Goal: Transaction & Acquisition: Purchase product/service

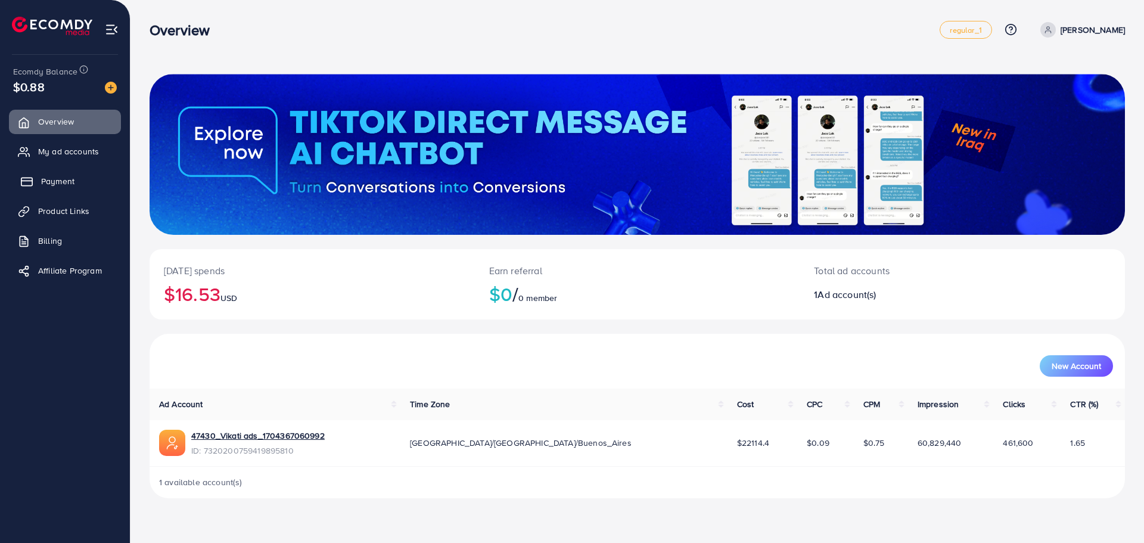
click at [76, 186] on link "Payment" at bounding box center [65, 181] width 112 height 24
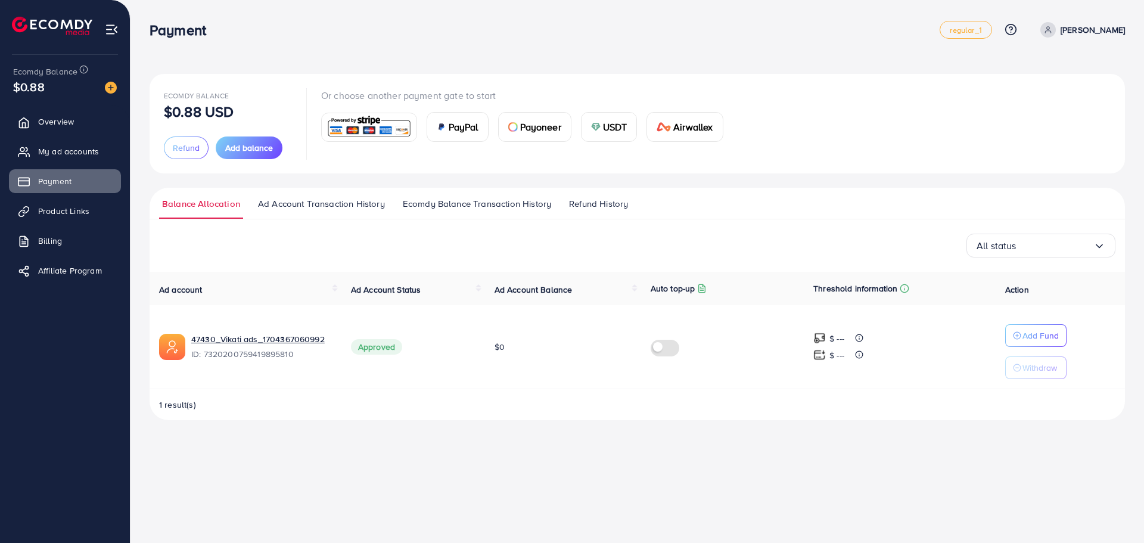
click at [612, 125] on span "USDT" at bounding box center [615, 127] width 24 height 14
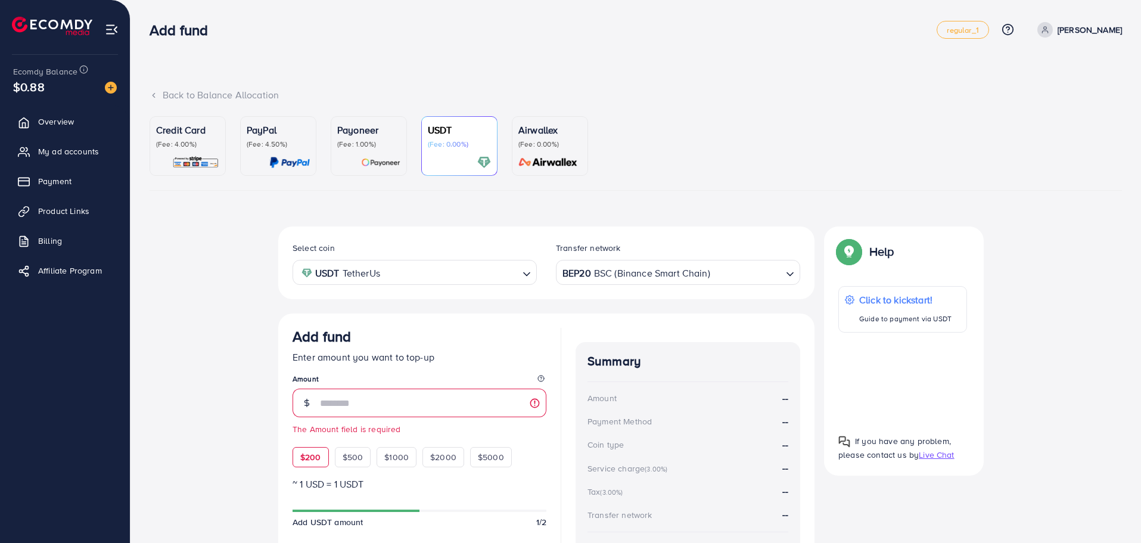
click at [303, 459] on span "$200" at bounding box center [310, 457] width 21 height 12
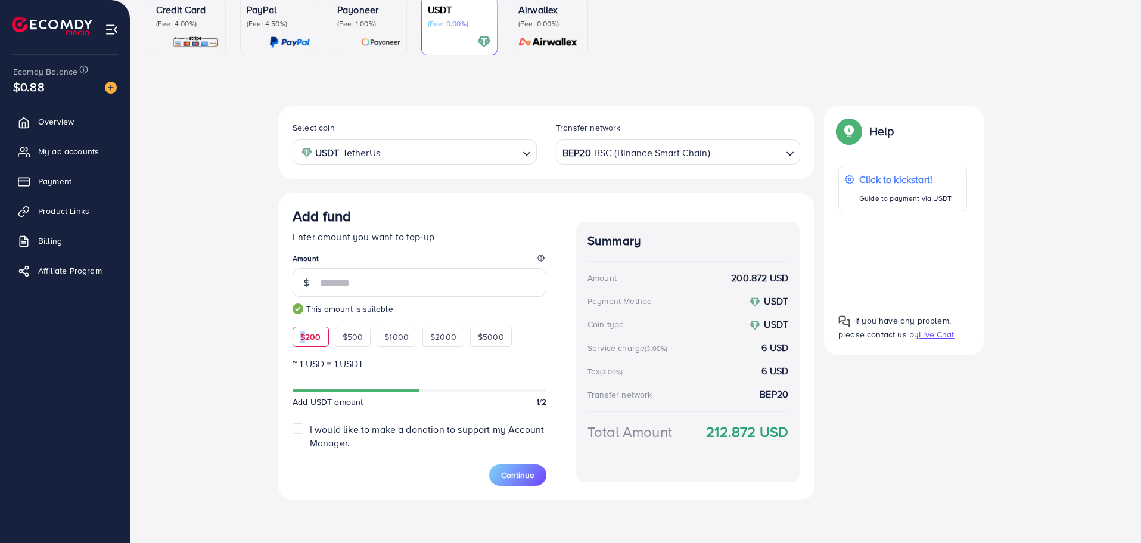
scroll to position [120, 0]
click at [504, 479] on span "Continue" at bounding box center [517, 475] width 33 height 12
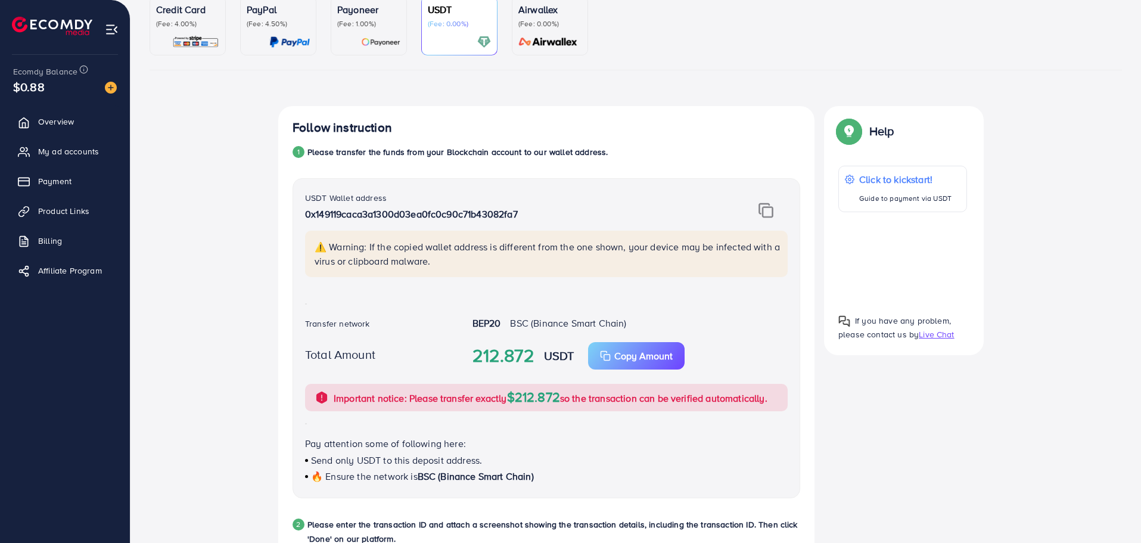
click at [769, 207] on img at bounding box center [765, 210] width 15 height 15
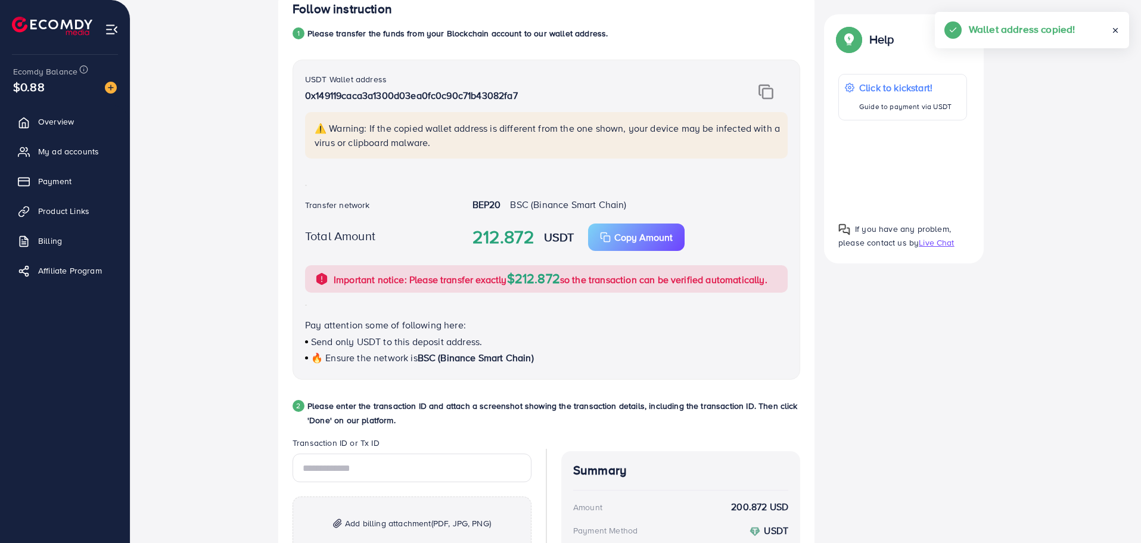
scroll to position [240, 0]
drag, startPoint x: 473, startPoint y: 203, endPoint x: 517, endPoint y: 206, distance: 43.6
click at [517, 206] on div "BEP20 BSC (Binance Smart Chain)" at bounding box center [630, 205] width 334 height 16
click at [516, 206] on span "BSC (Binance Smart Chain)" at bounding box center [568, 203] width 116 height 13
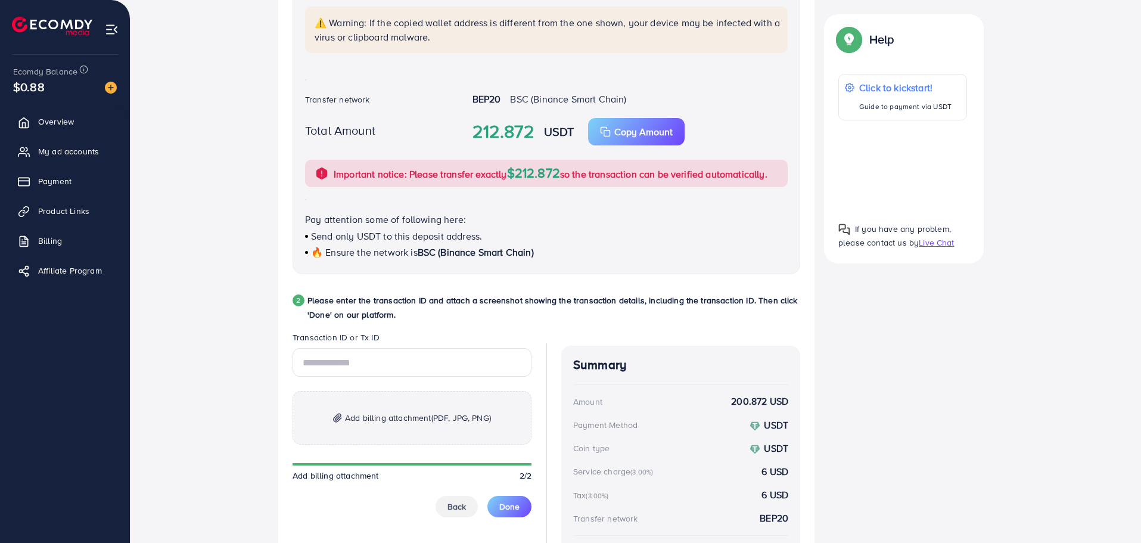
scroll to position [359, 0]
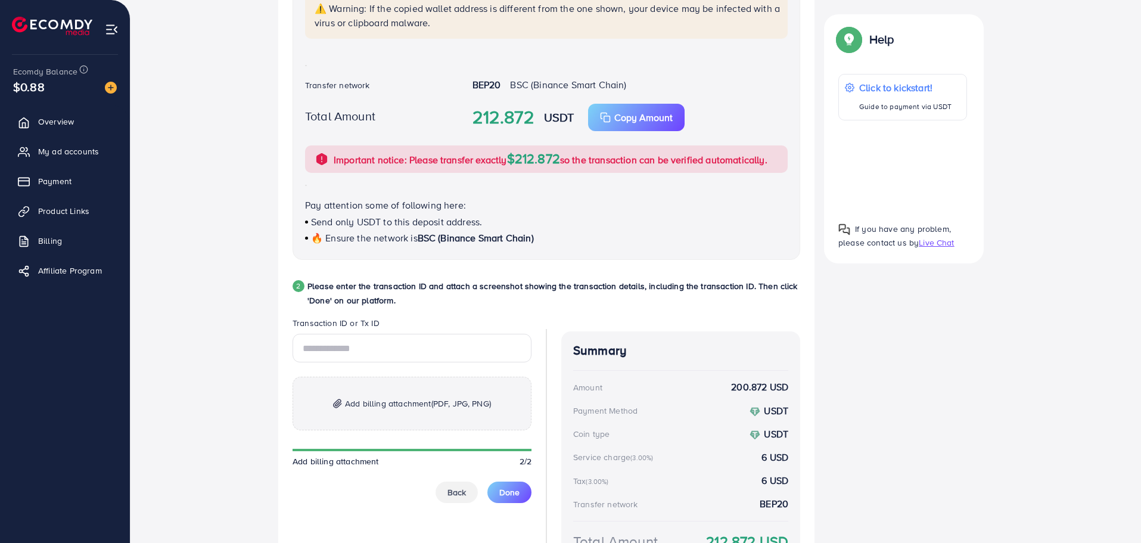
click at [381, 438] on div "Add billing attachment (PDF, JPG, PNG) Add billing attachment 2/2 Back Done" at bounding box center [412, 418] width 239 height 169
click at [385, 418] on p "Add billing attachment (PDF, JPG, PNG)" at bounding box center [412, 404] width 239 height 54
click at [384, 385] on p "Add billing attachment (PDF, JPG, PNG)" at bounding box center [412, 404] width 239 height 54
click at [382, 350] on input "text" at bounding box center [412, 348] width 239 height 29
paste input "**********"
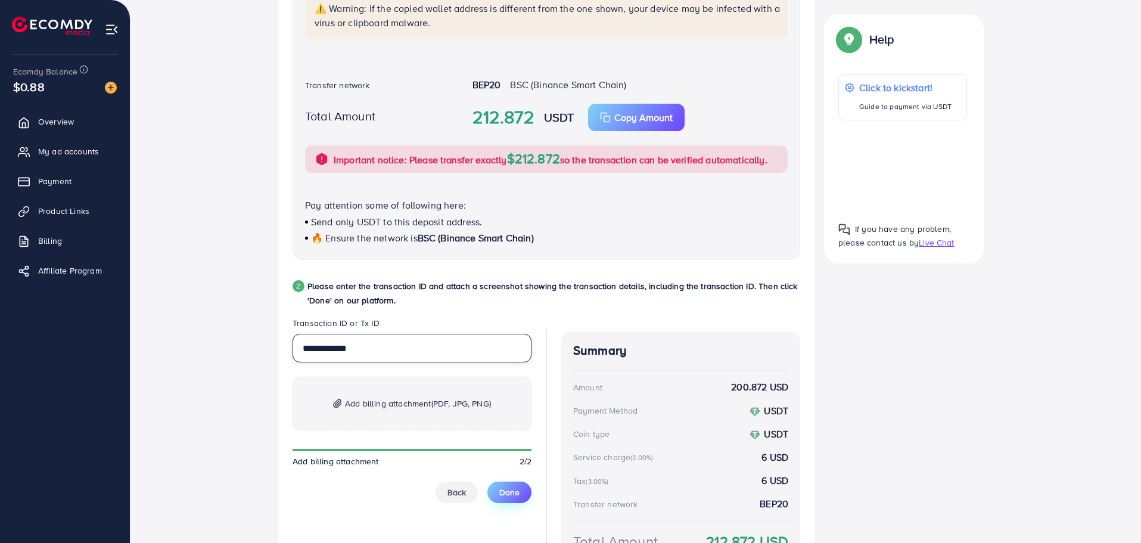
type input "**********"
click at [517, 491] on span "Done" at bounding box center [509, 492] width 20 height 12
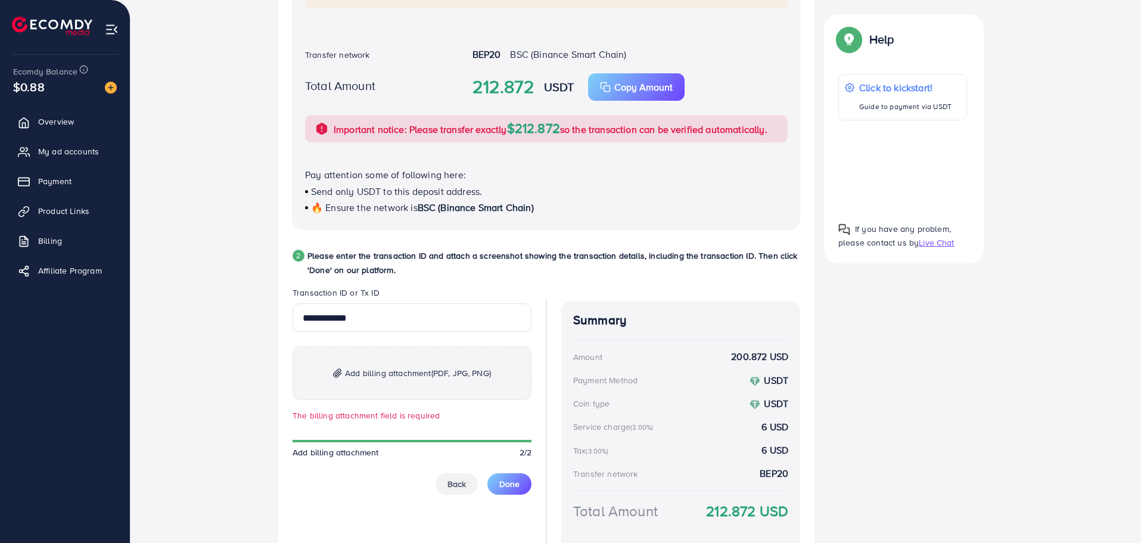
scroll to position [465, 0]
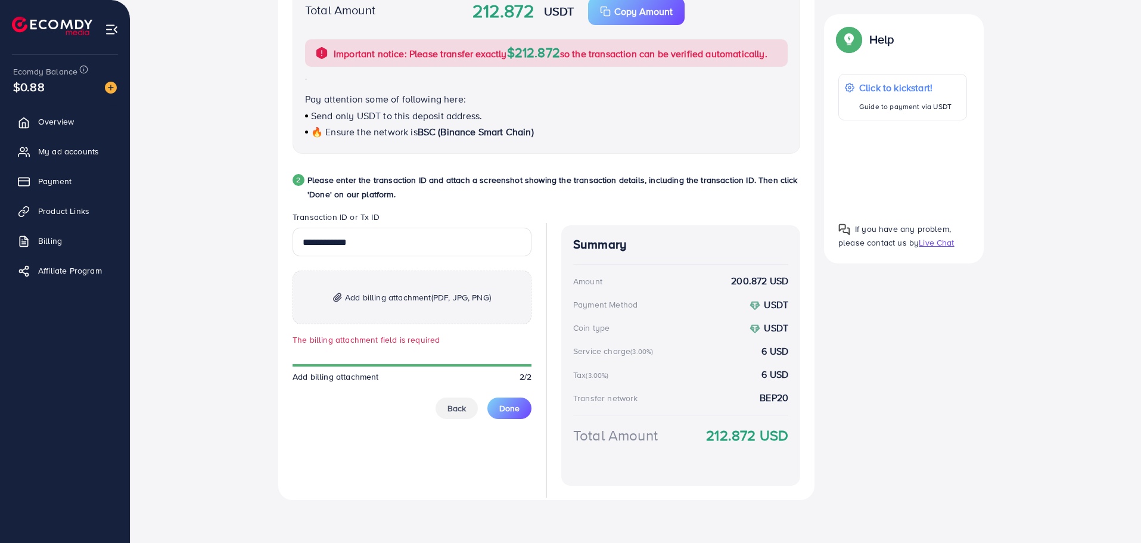
click at [421, 301] on span "Add billing attachment (PDF, JPG, PNG)" at bounding box center [418, 297] width 146 height 14
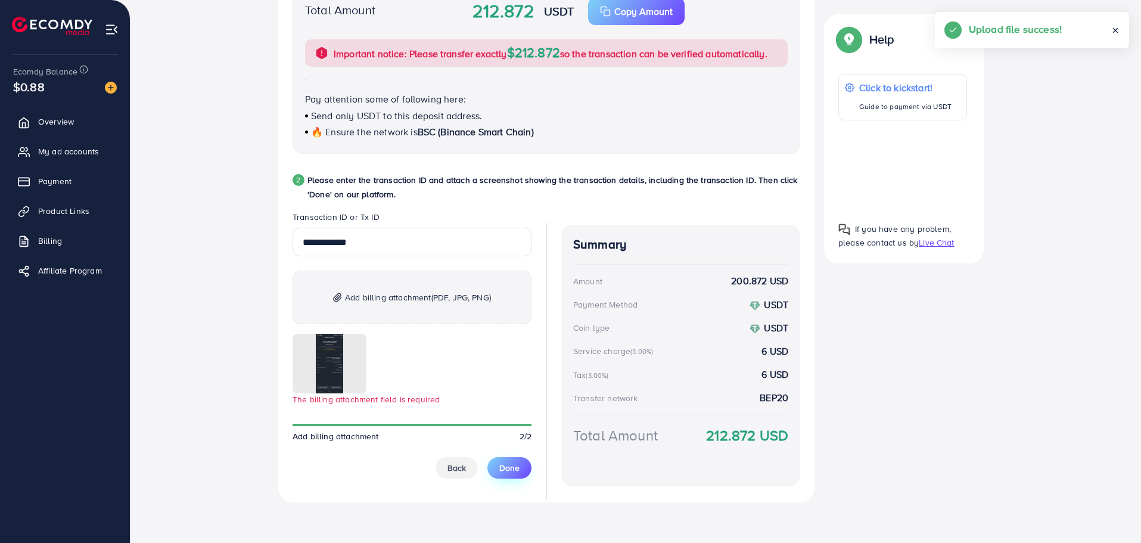
click at [515, 462] on span "Done" at bounding box center [509, 468] width 20 height 12
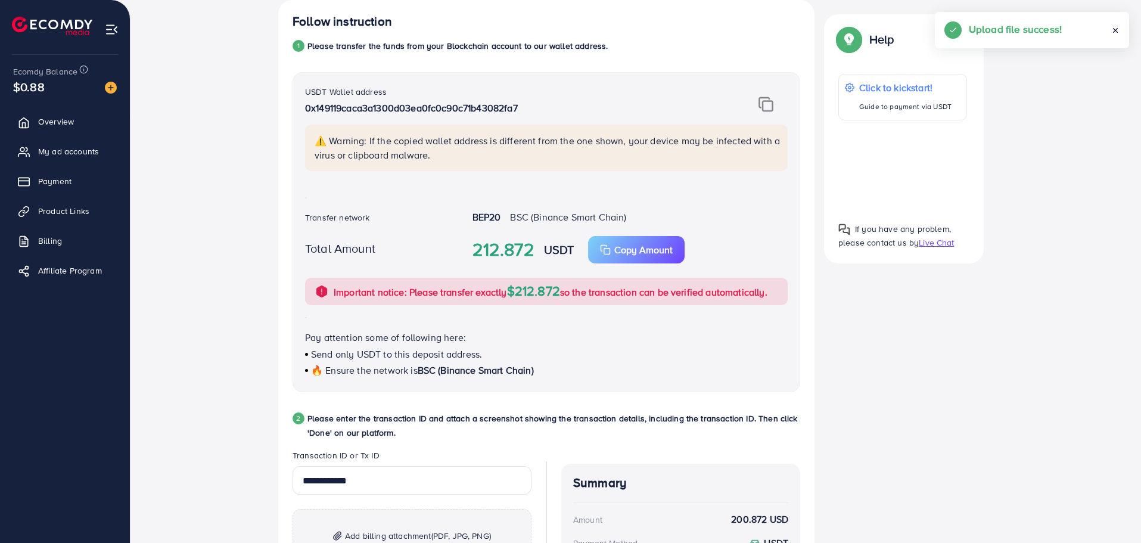
scroll to position [117, 0]
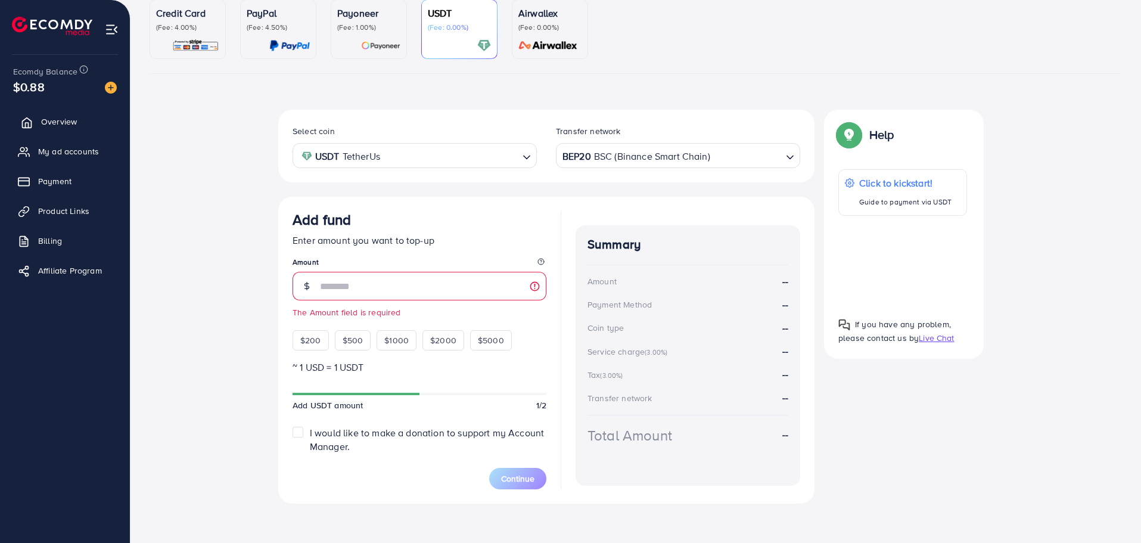
click at [63, 116] on span "Overview" at bounding box center [59, 122] width 36 height 12
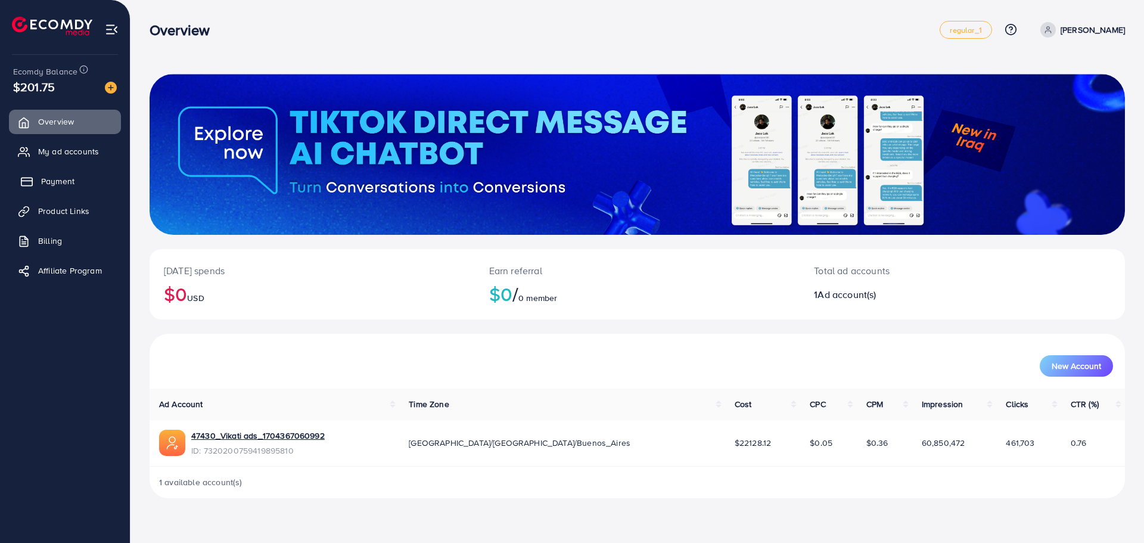
click at [72, 176] on span "Payment" at bounding box center [57, 181] width 33 height 12
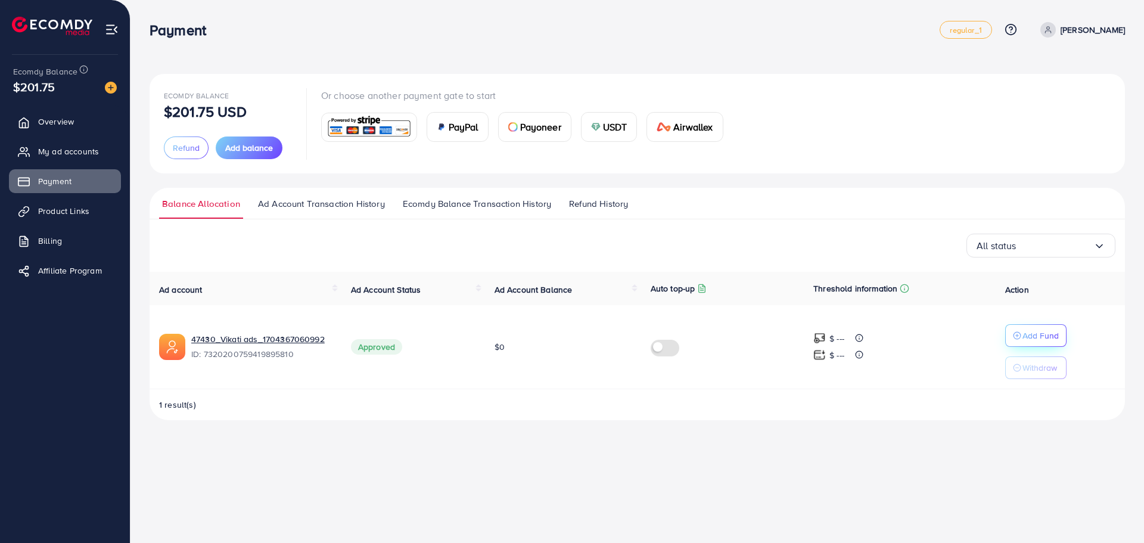
click at [1019, 334] on icon "button" at bounding box center [1017, 335] width 8 height 8
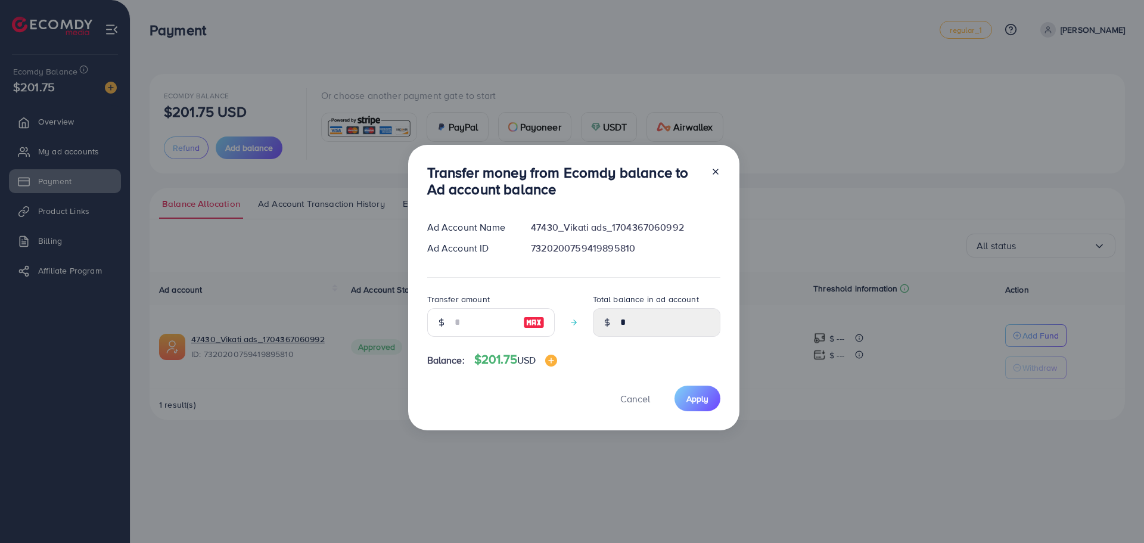
click at [527, 324] on img at bounding box center [533, 322] width 21 height 14
type input "***"
type input "******"
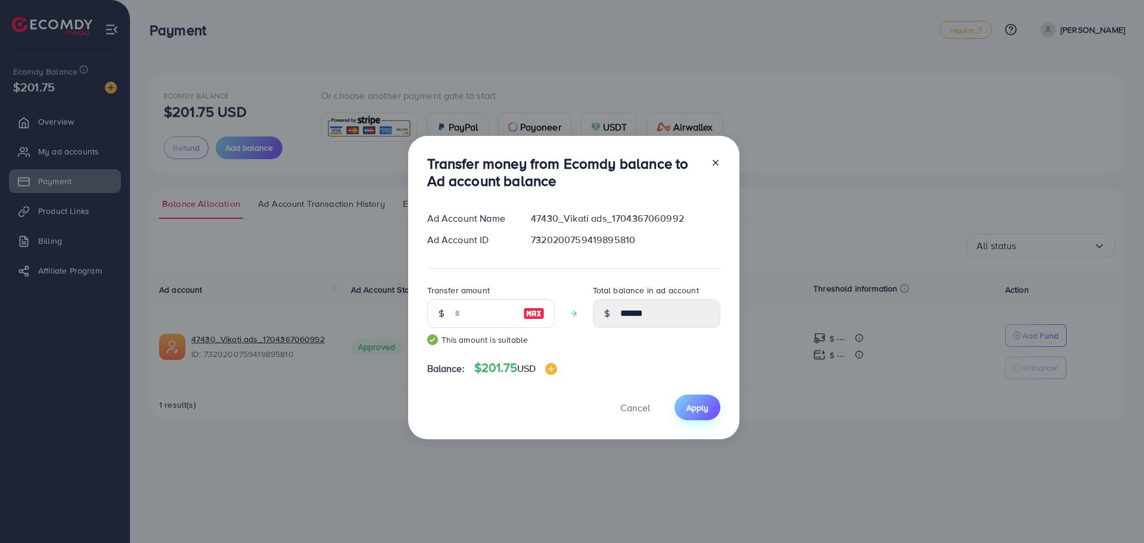
click at [689, 404] on span "Apply" at bounding box center [697, 408] width 22 height 12
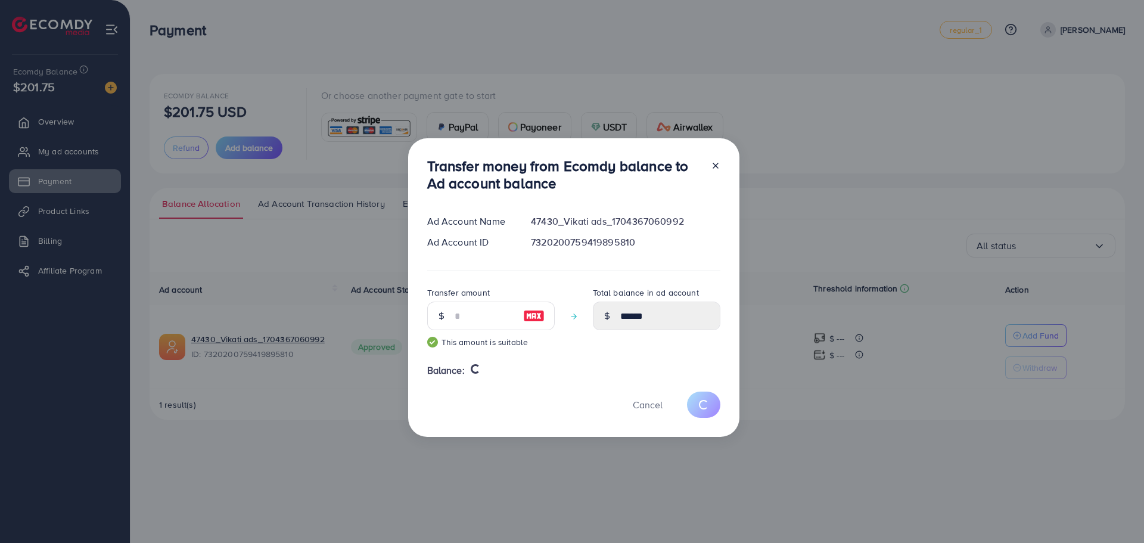
type input "*"
